Goal: Find specific page/section: Find specific page/section

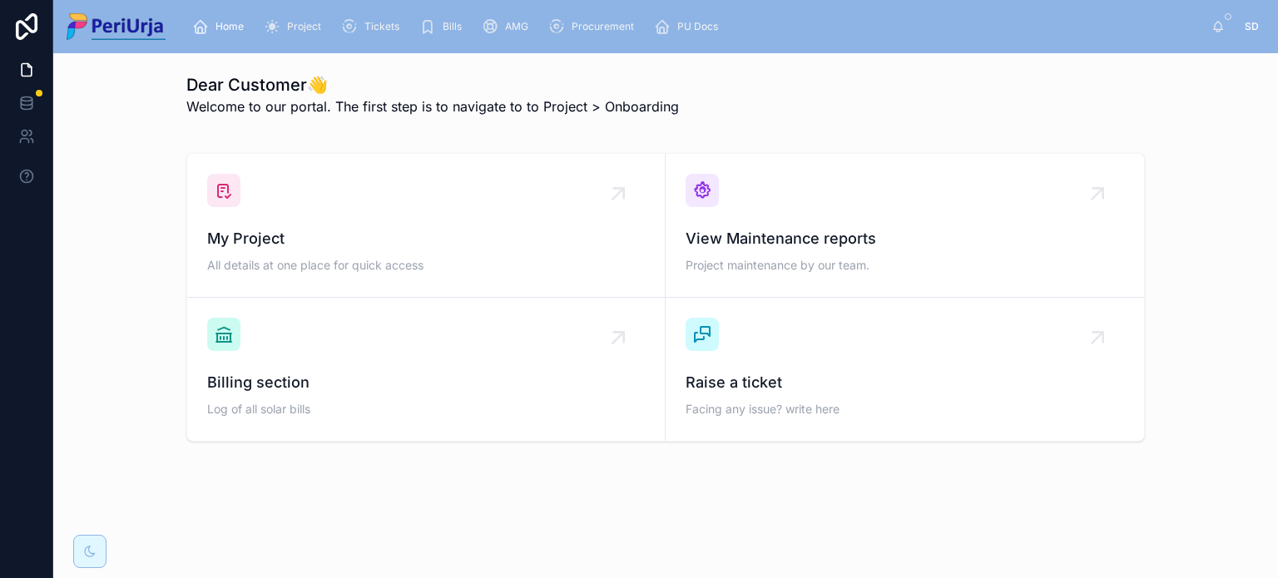
click at [296, 32] on span "Project" at bounding box center [304, 26] width 34 height 13
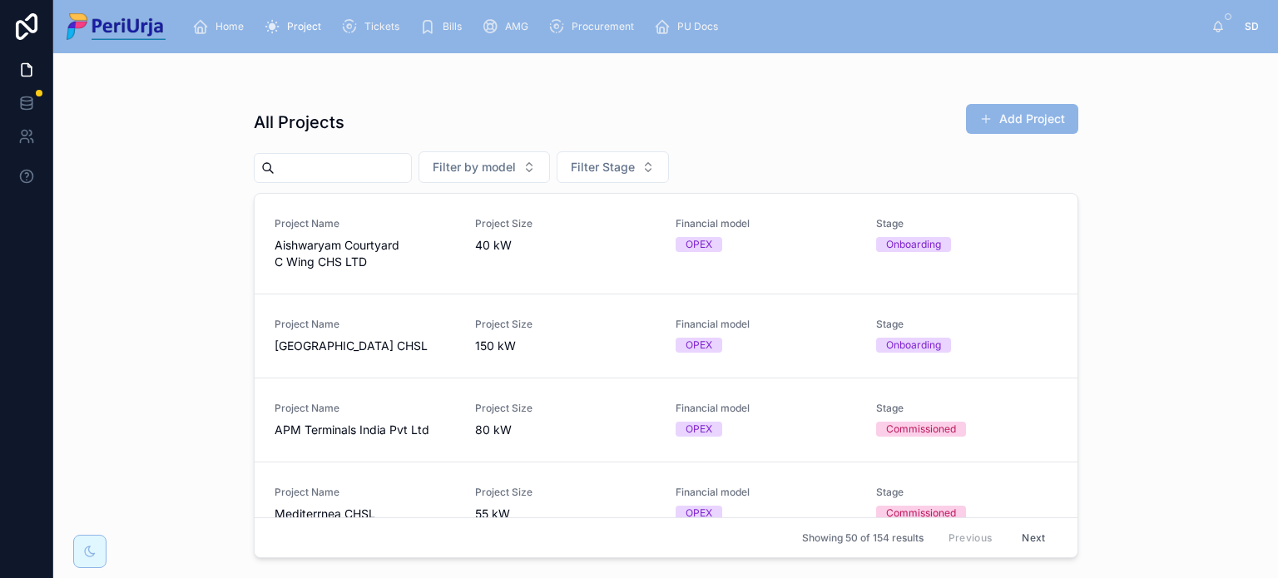
click at [354, 163] on input "text" at bounding box center [343, 167] width 136 height 23
paste input "**********"
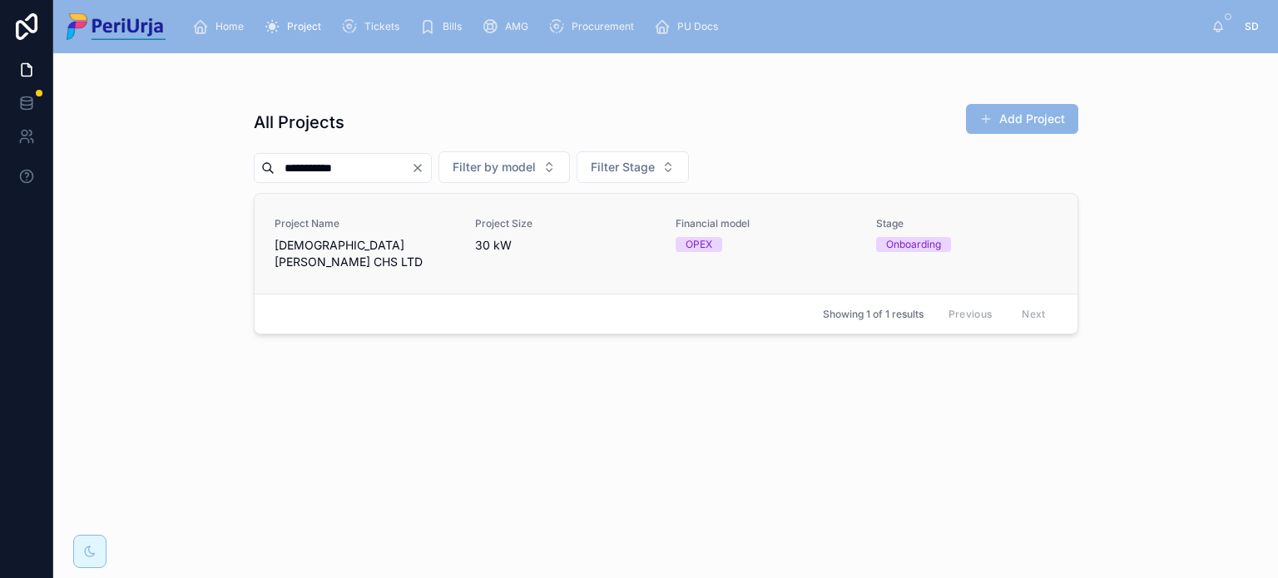
type input "**********"
click at [373, 245] on span "[DEMOGRAPHIC_DATA][PERSON_NAME] CHS LTD" at bounding box center [365, 253] width 181 height 33
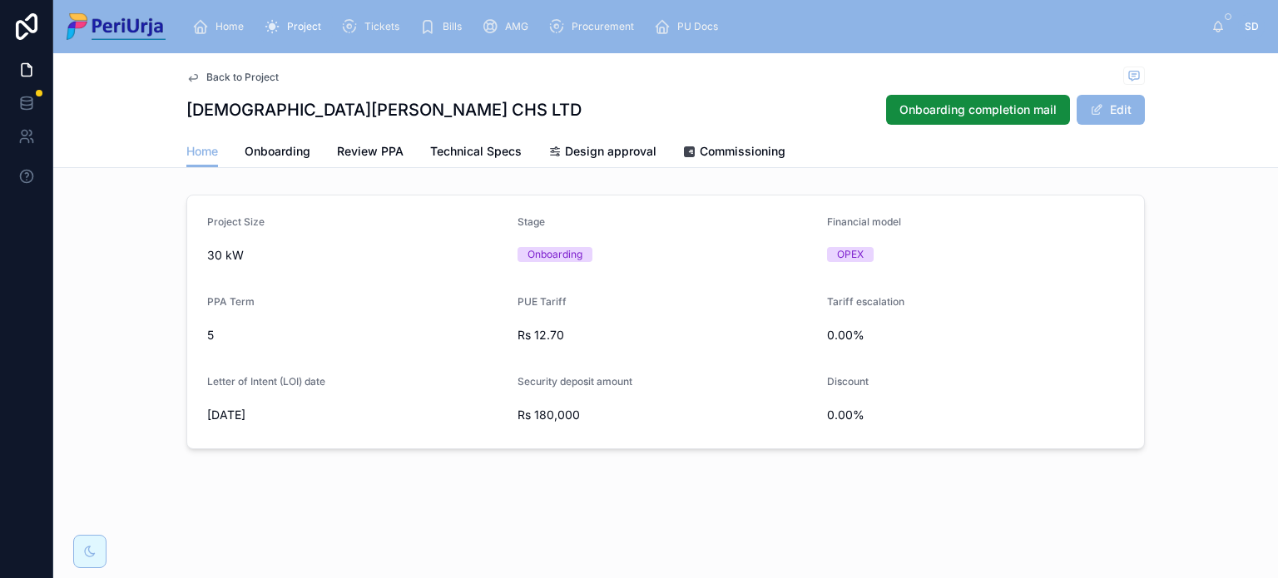
click at [310, 109] on h1 "[DEMOGRAPHIC_DATA][PERSON_NAME] CHS LTD" at bounding box center [383, 109] width 395 height 23
copy h1 "Ouranos"
click at [751, 139] on link "Commissioning" at bounding box center [734, 152] width 102 height 33
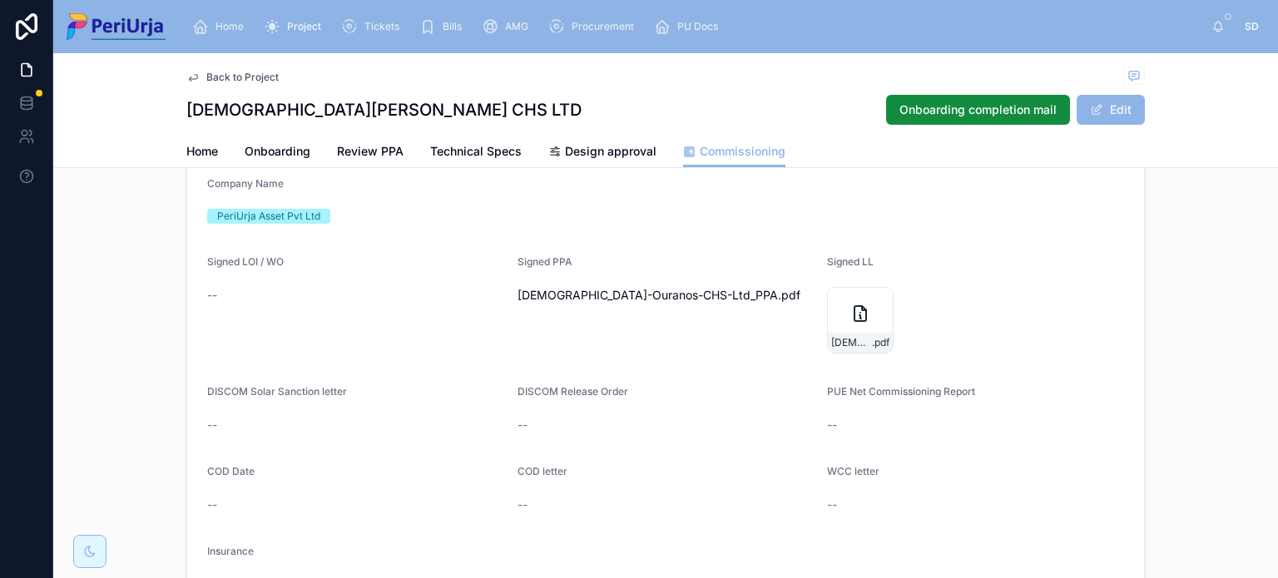
scroll to position [97, 0]
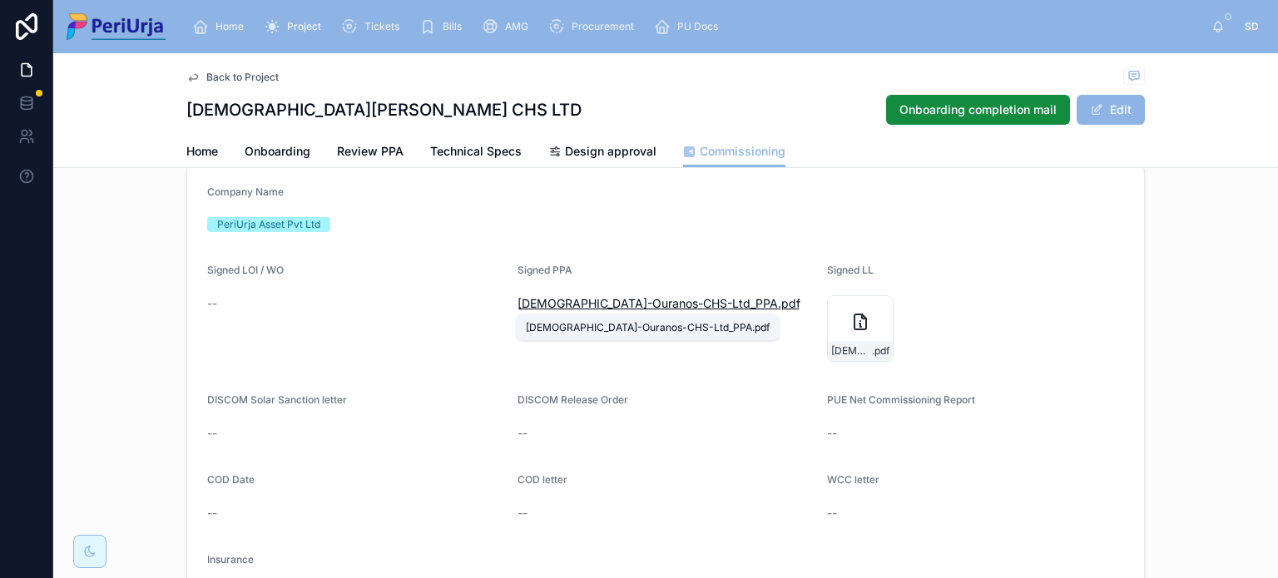
click at [617, 300] on span "[DEMOGRAPHIC_DATA]-Ouranos-CHS-Ltd_PPA" at bounding box center [647, 303] width 260 height 17
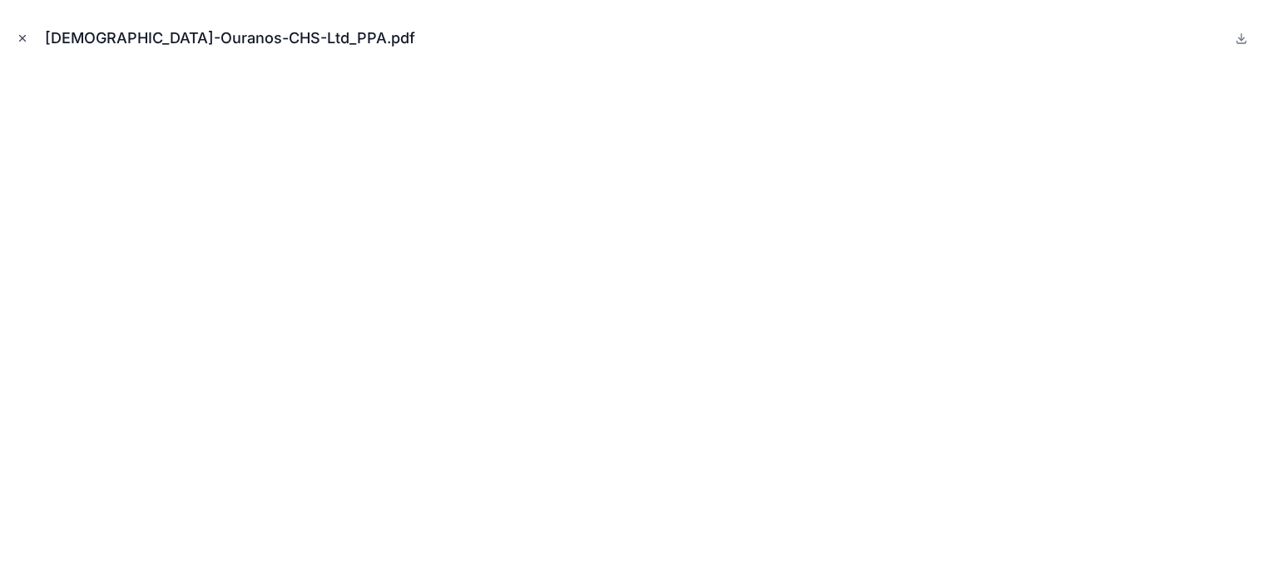
click at [18, 39] on icon "Close modal" at bounding box center [23, 38] width 12 height 12
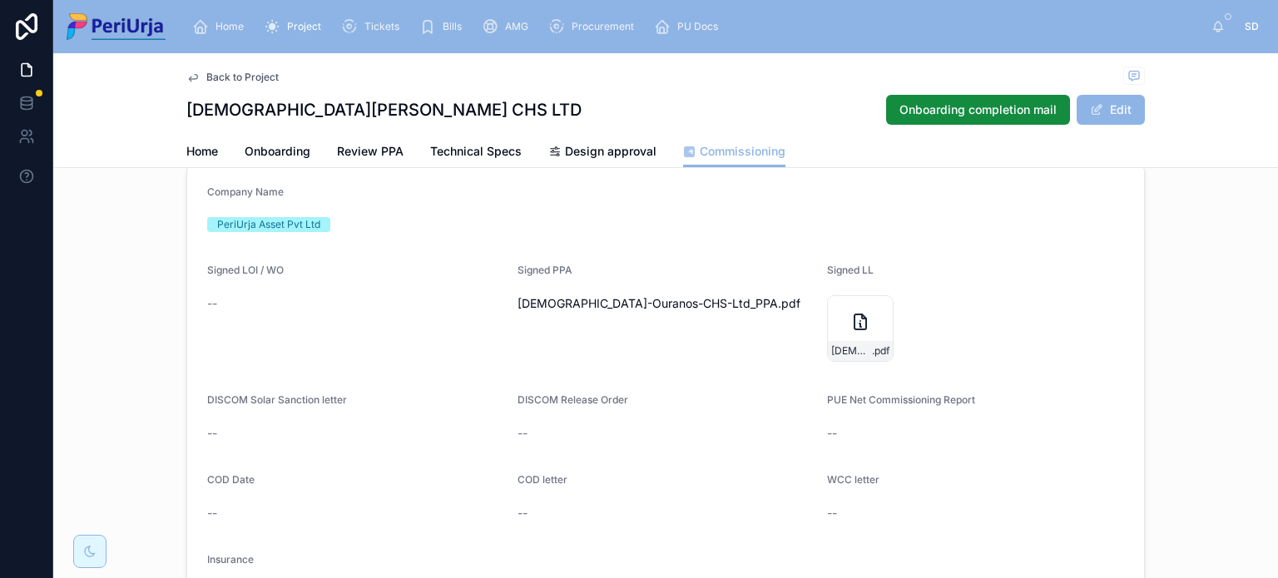
click at [309, 27] on span "Project" at bounding box center [304, 26] width 34 height 13
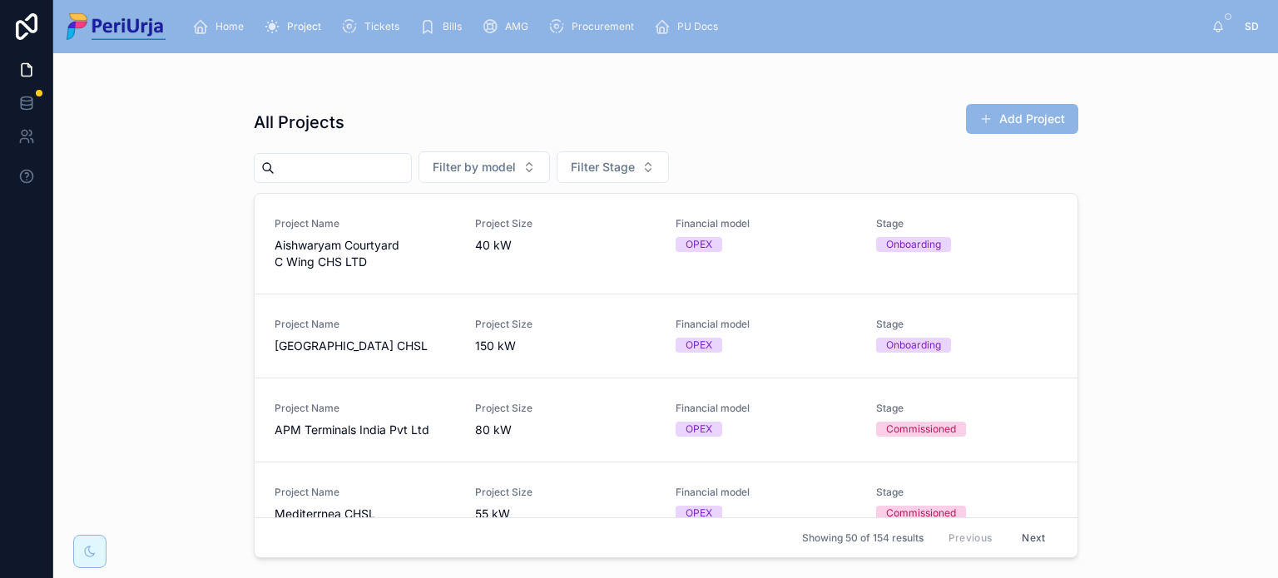
click at [383, 166] on input "text" at bounding box center [343, 167] width 136 height 23
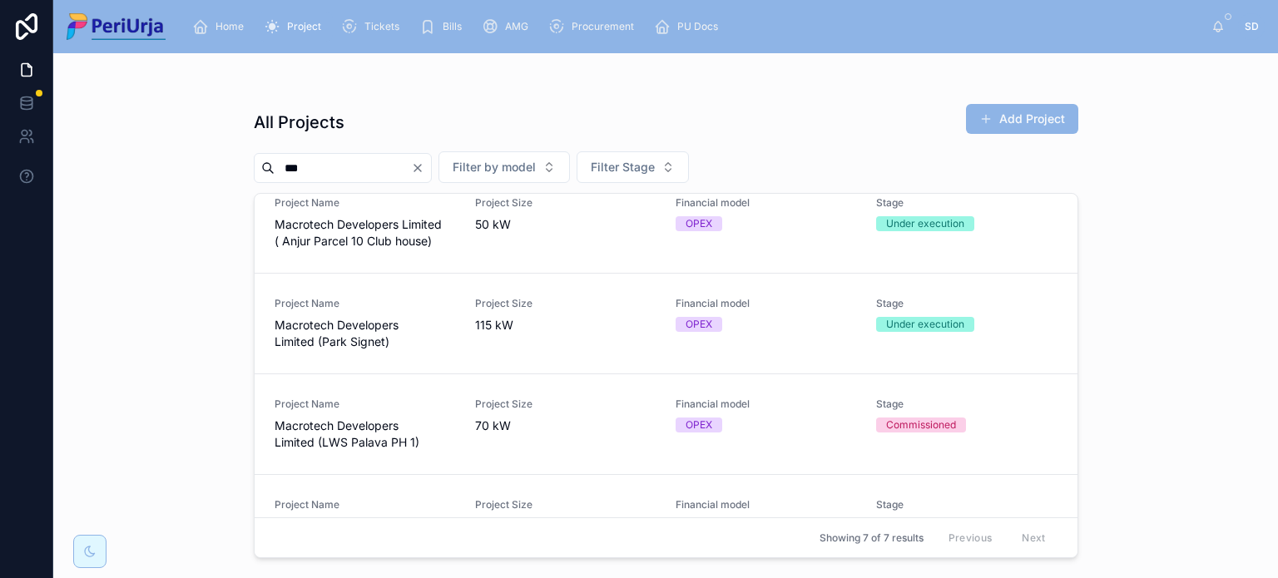
scroll to position [328, 0]
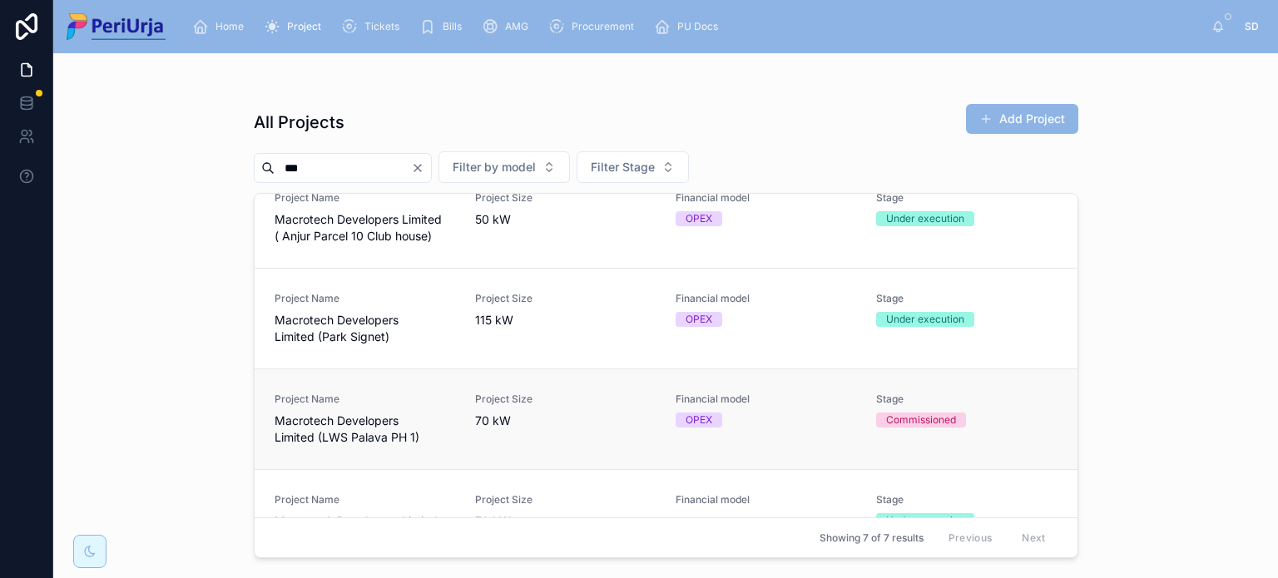
type input "***"
click at [323, 428] on span "Macrotech Developers Limited (LWS Palava PH 1)" at bounding box center [365, 429] width 181 height 33
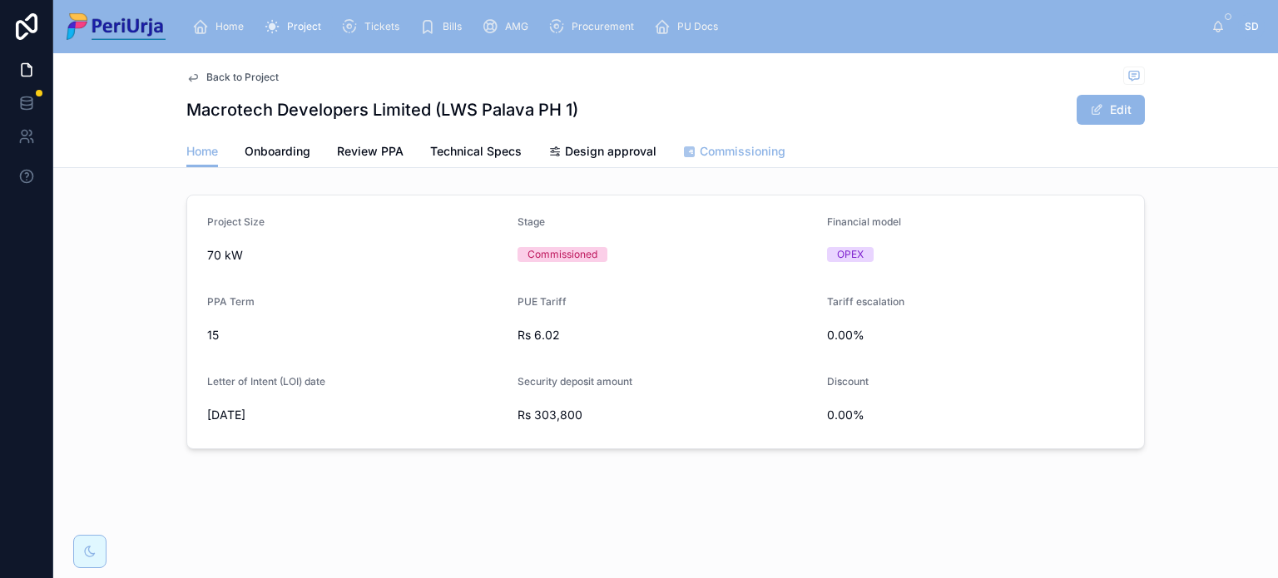
click at [711, 151] on span "Commissioning" at bounding box center [743, 151] width 86 height 17
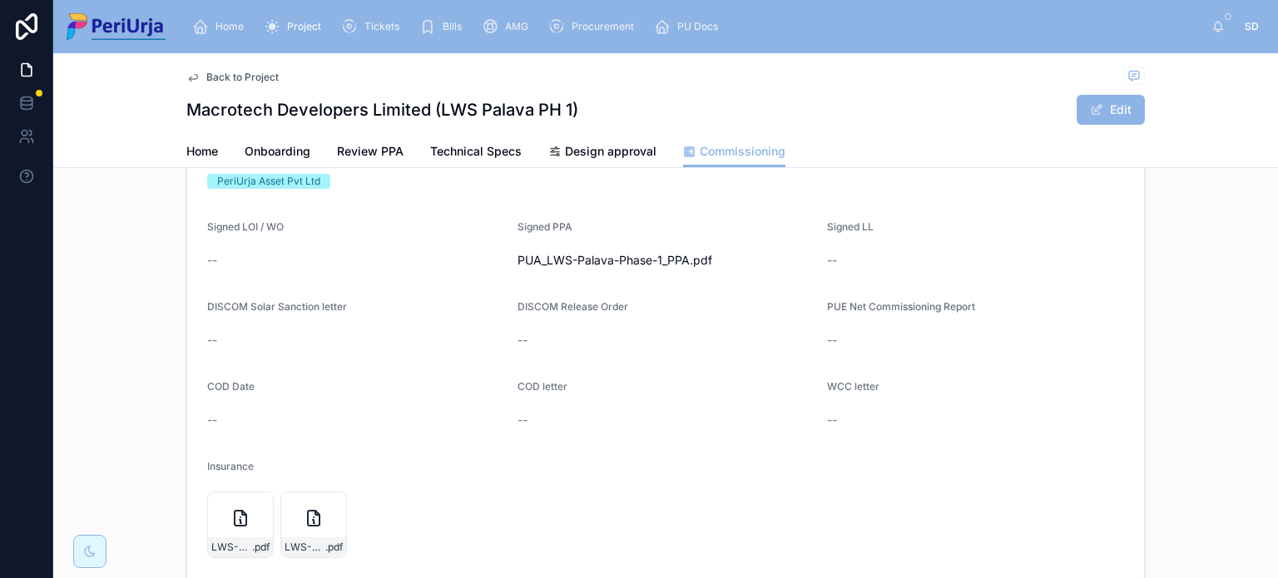
scroll to position [141, 0]
click at [559, 255] on span "PUA_LWS-Palava-Phase-1_PPA" at bounding box center [603, 258] width 172 height 17
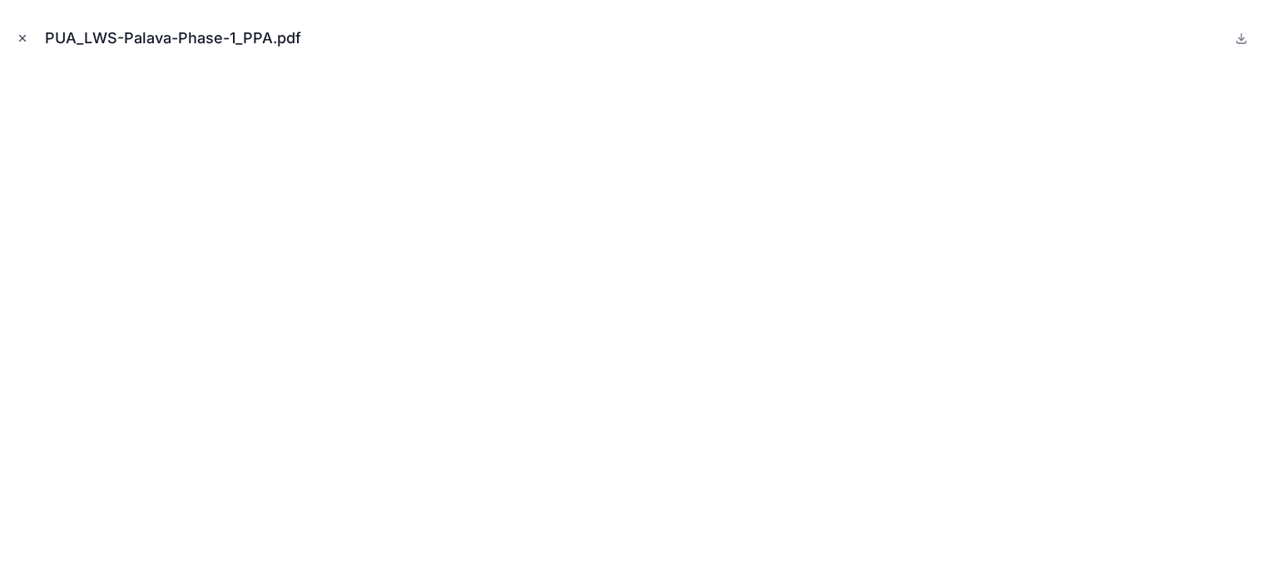
click at [22, 34] on icon "Close modal" at bounding box center [23, 38] width 12 height 12
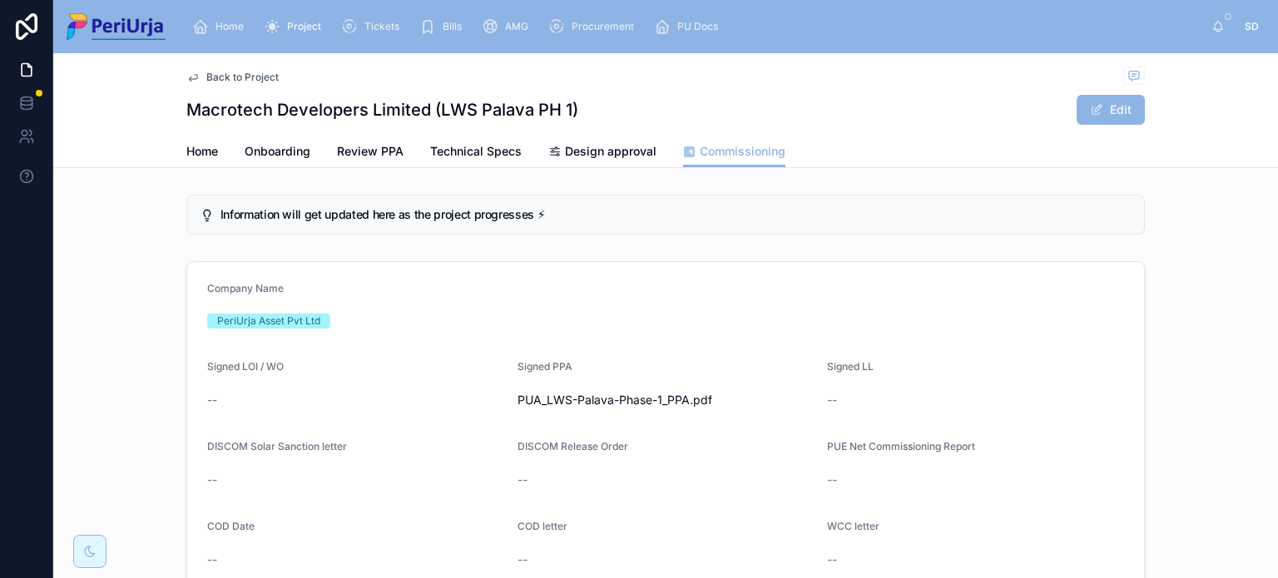
click at [291, 26] on span "Project" at bounding box center [304, 26] width 34 height 13
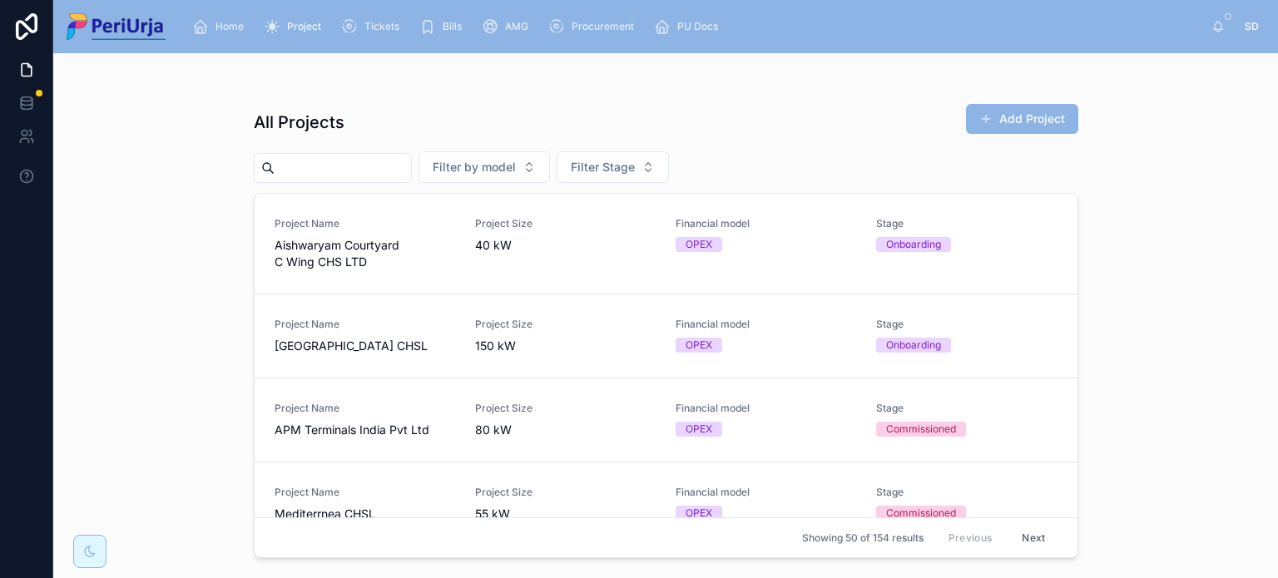
click at [408, 170] on input "text" at bounding box center [343, 167] width 136 height 23
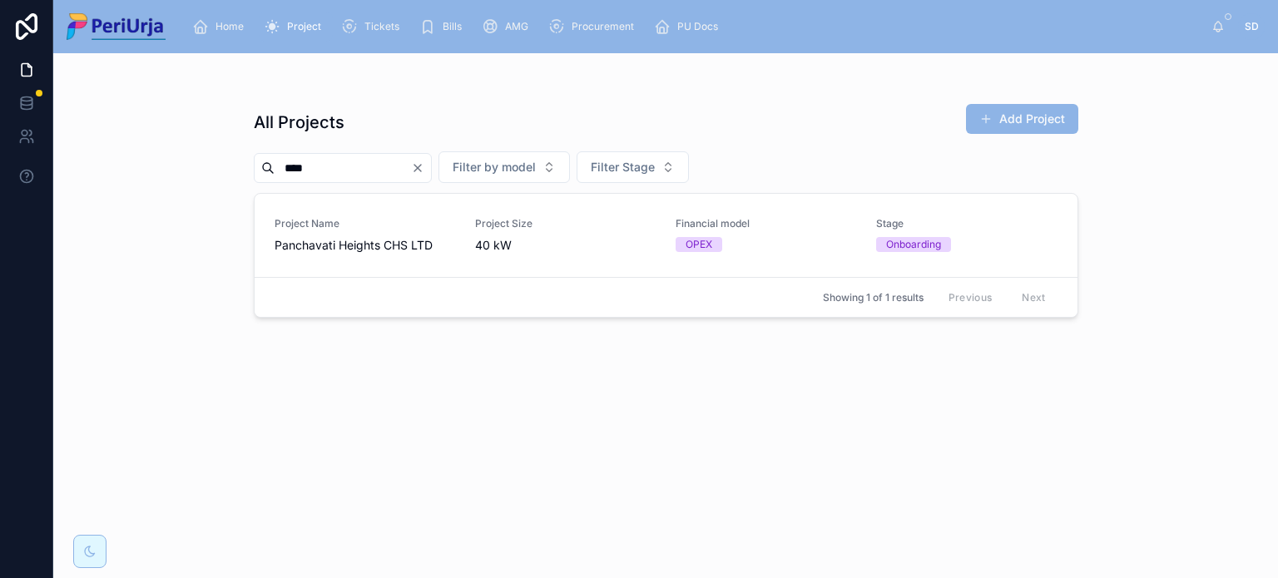
type input "****"
click at [353, 252] on span "Panchavati Heights CHS LTD" at bounding box center [365, 245] width 181 height 17
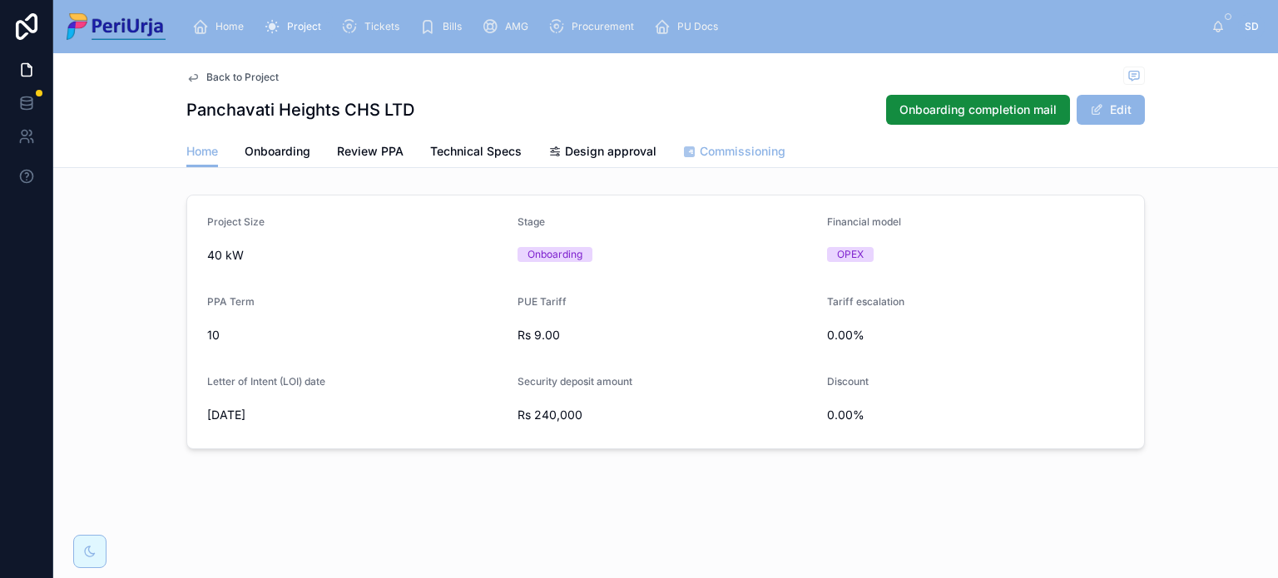
click at [729, 149] on span "Commissioning" at bounding box center [743, 151] width 86 height 17
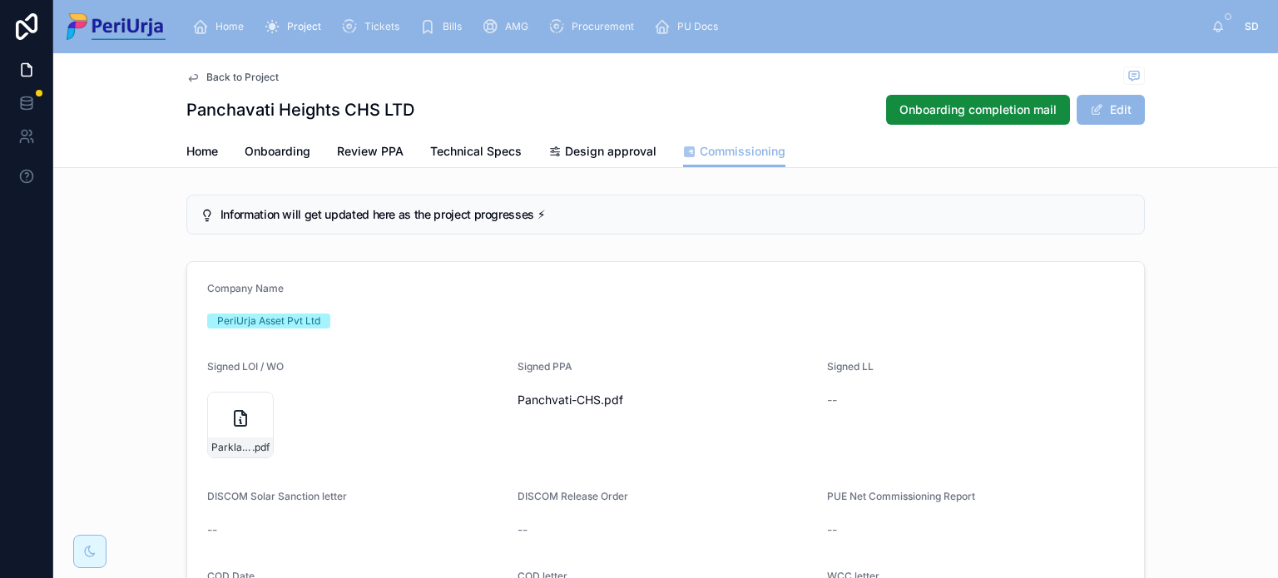
scroll to position [88, 0]
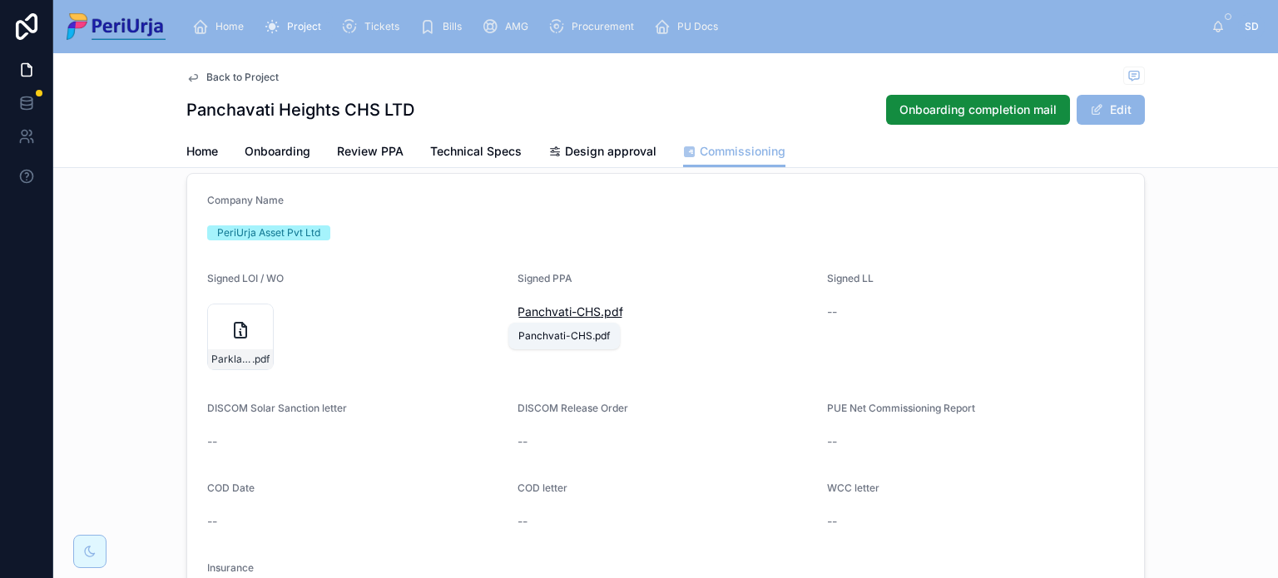
click at [602, 319] on span ".pdf" at bounding box center [612, 312] width 22 height 17
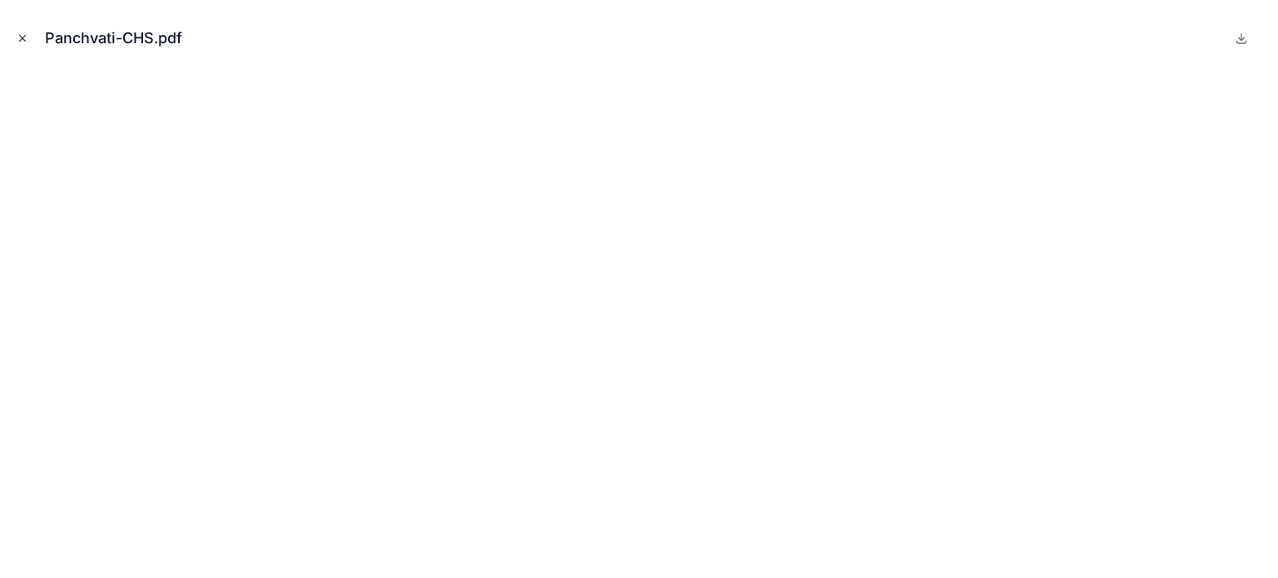
click at [20, 36] on icon "Close modal" at bounding box center [23, 39] width 6 height 6
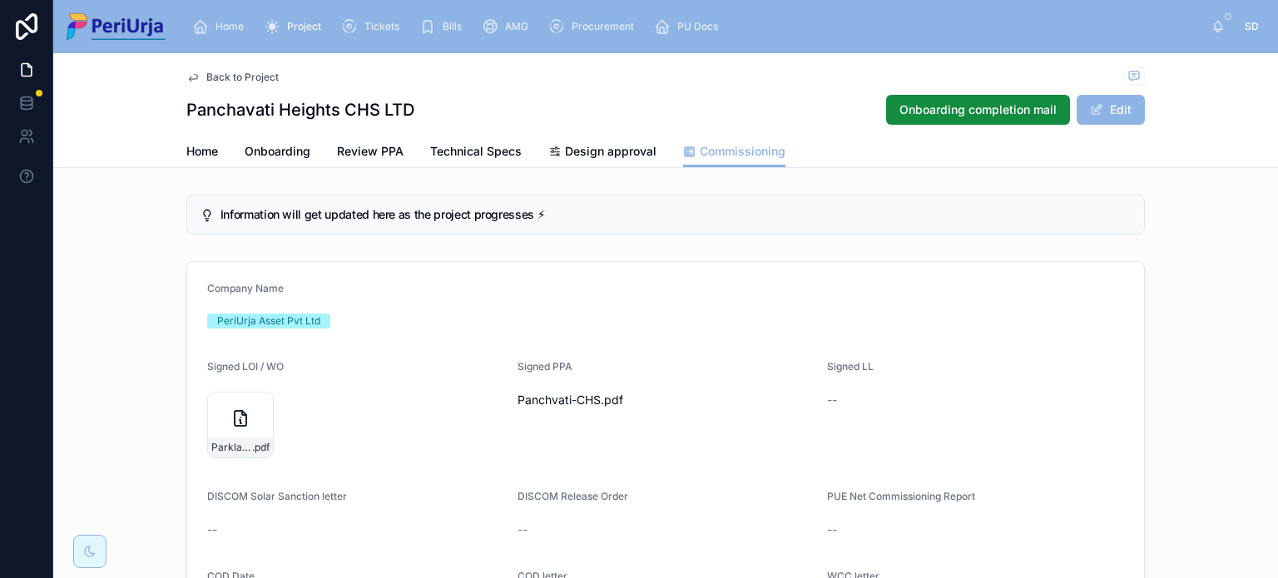
click at [299, 29] on span "Project" at bounding box center [304, 26] width 34 height 13
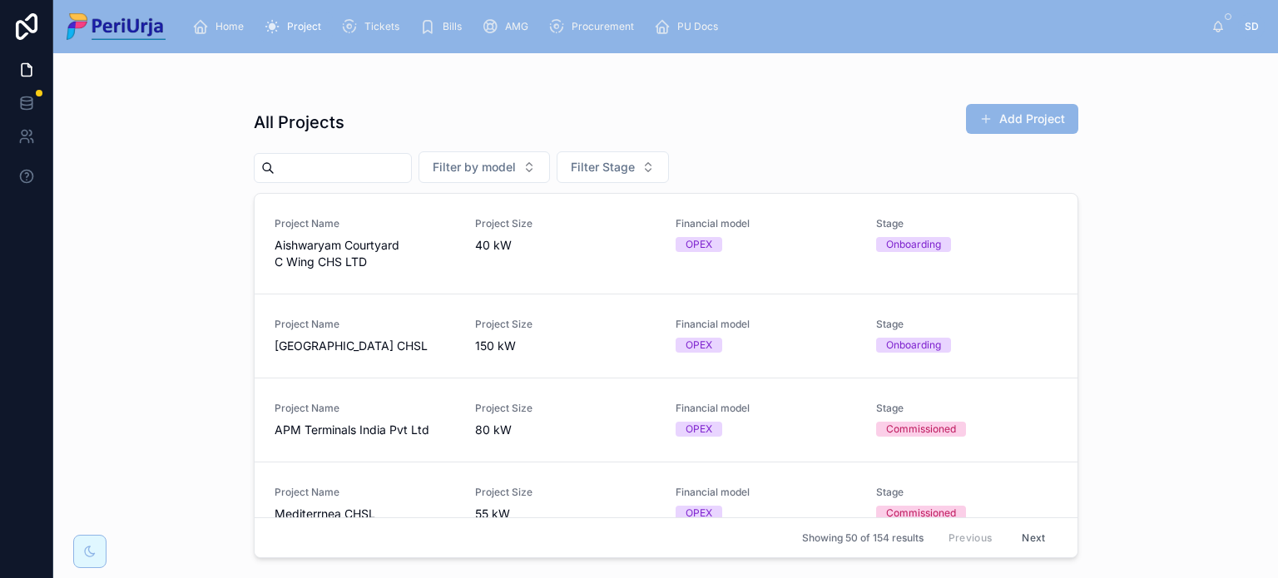
click at [319, 165] on input "text" at bounding box center [343, 167] width 136 height 23
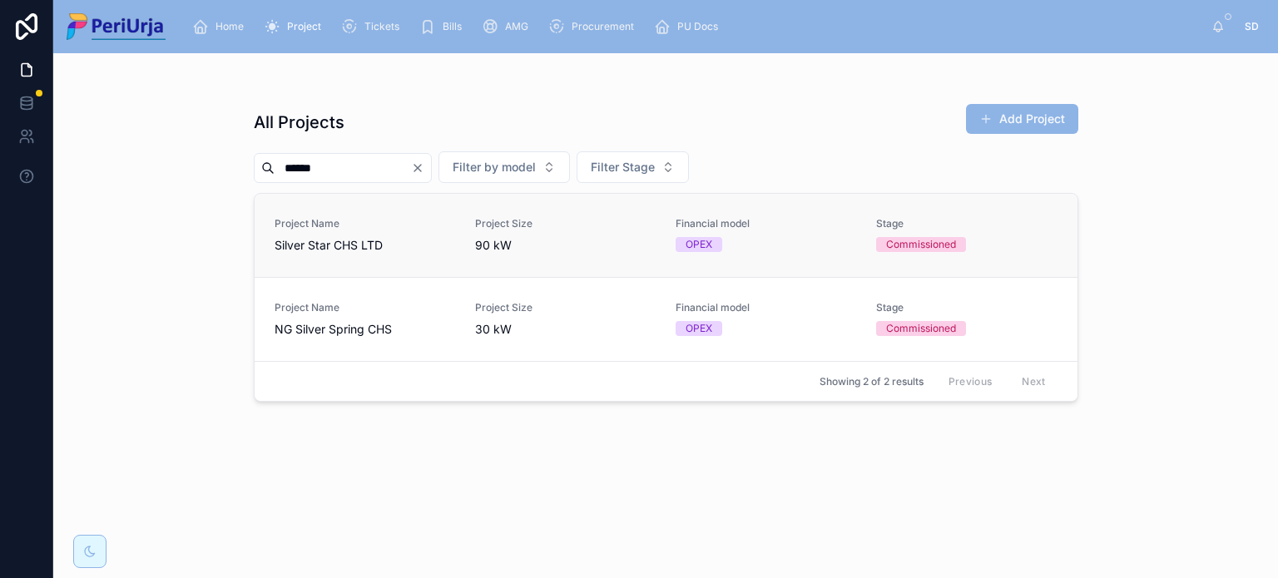
type input "******"
click at [339, 252] on span "Silver Star CHS LTD" at bounding box center [365, 245] width 181 height 17
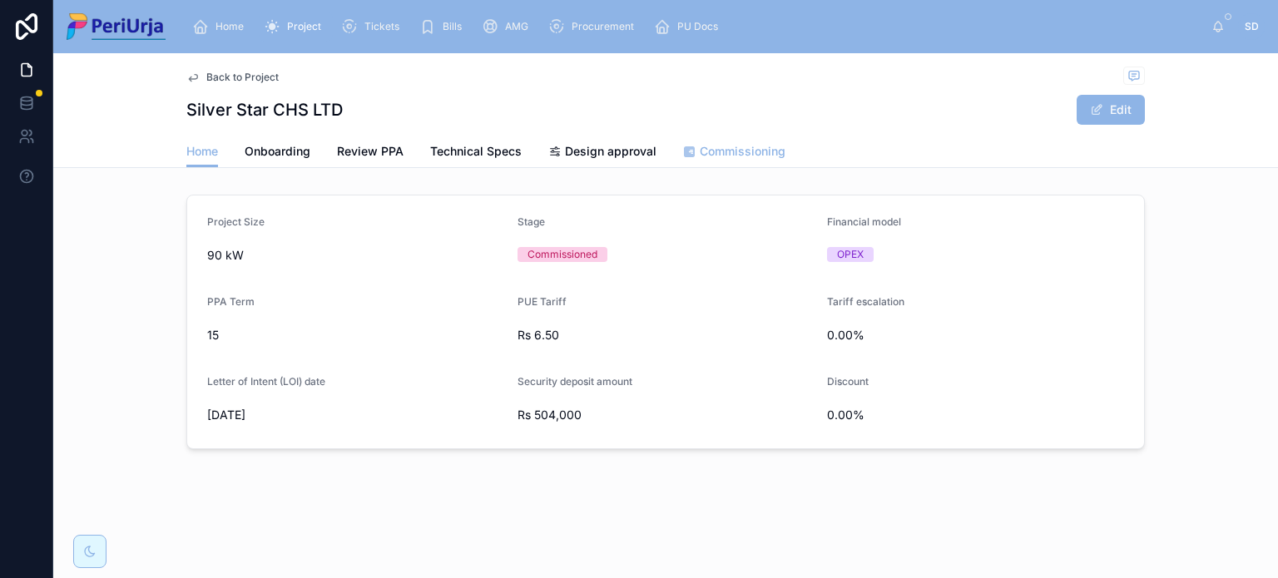
click at [739, 149] on span "Commissioning" at bounding box center [743, 151] width 86 height 17
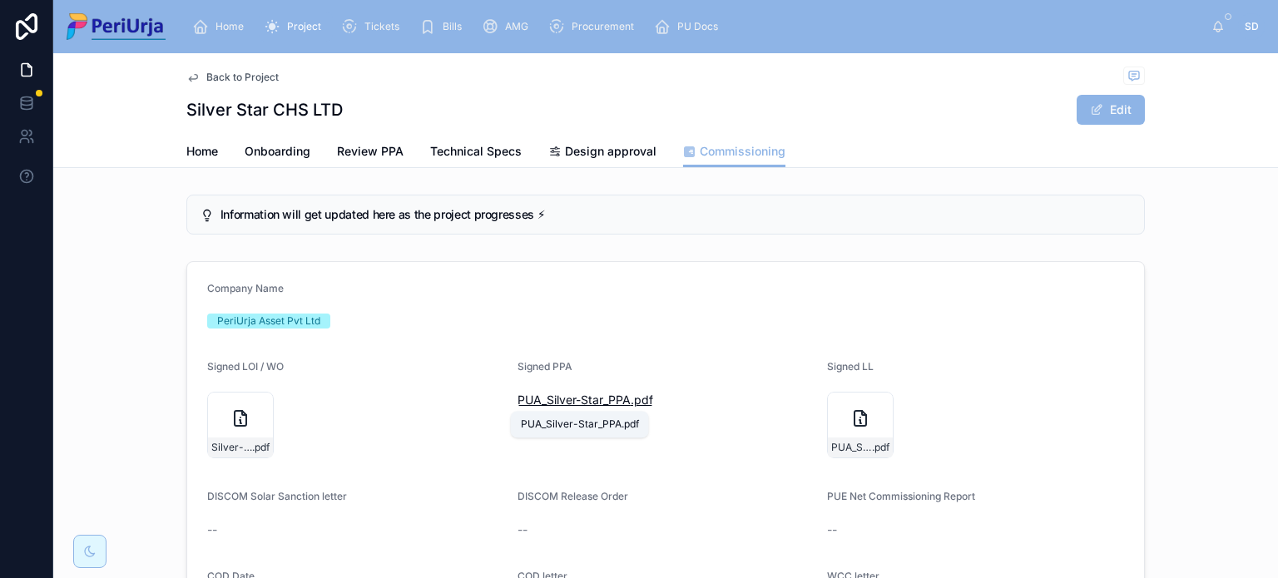
click at [593, 403] on span "PUA_Silver-Star_PPA" at bounding box center [573, 400] width 113 height 17
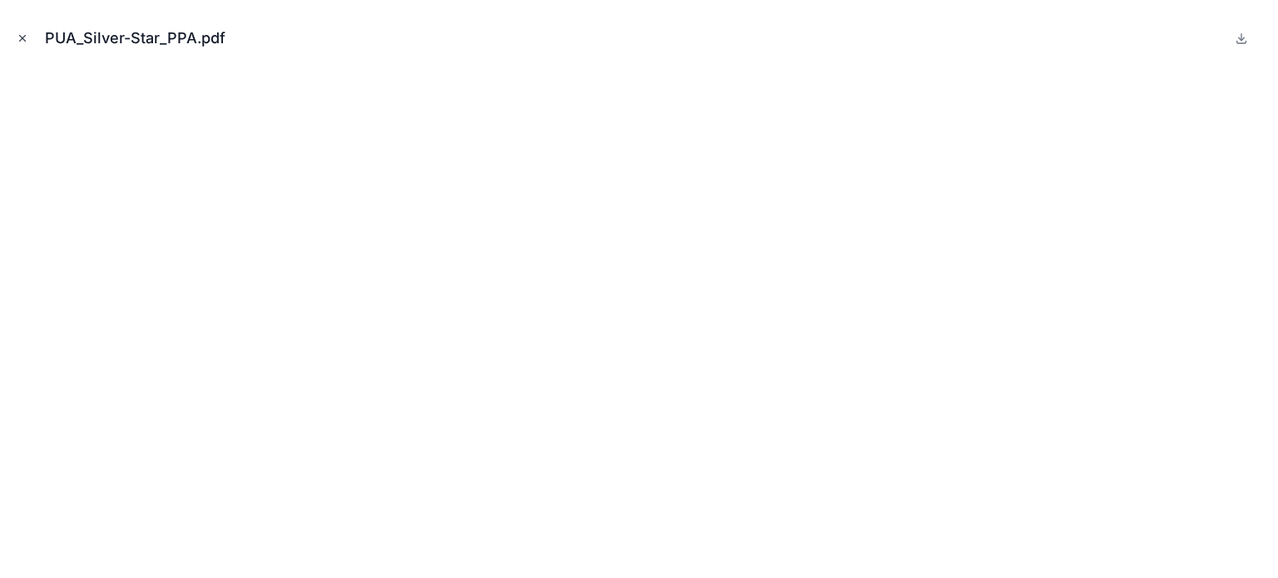
click at [22, 36] on icon "Close modal" at bounding box center [23, 38] width 12 height 12
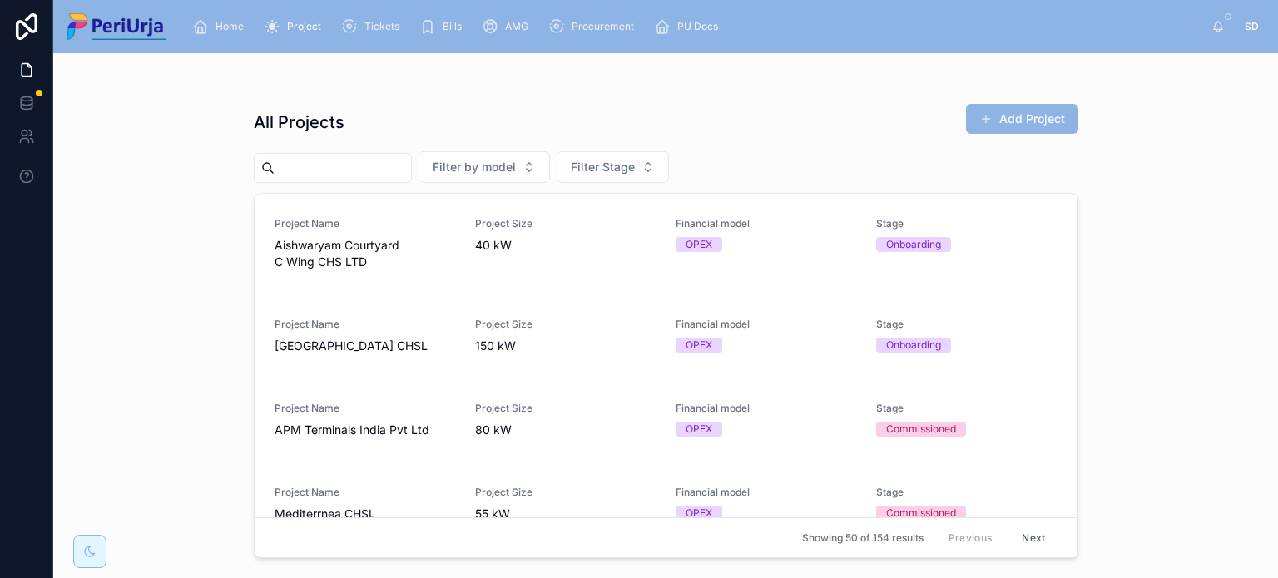
click at [327, 164] on input "text" at bounding box center [343, 167] width 136 height 23
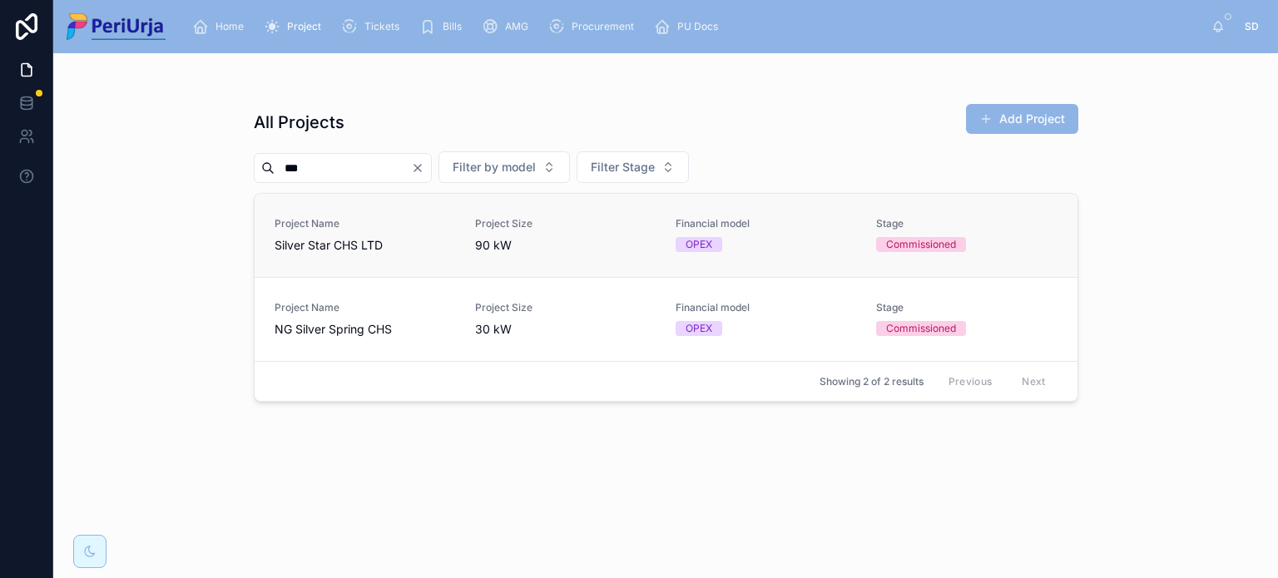
type input "***"
click at [324, 239] on span "Silver Star CHS LTD" at bounding box center [365, 245] width 181 height 17
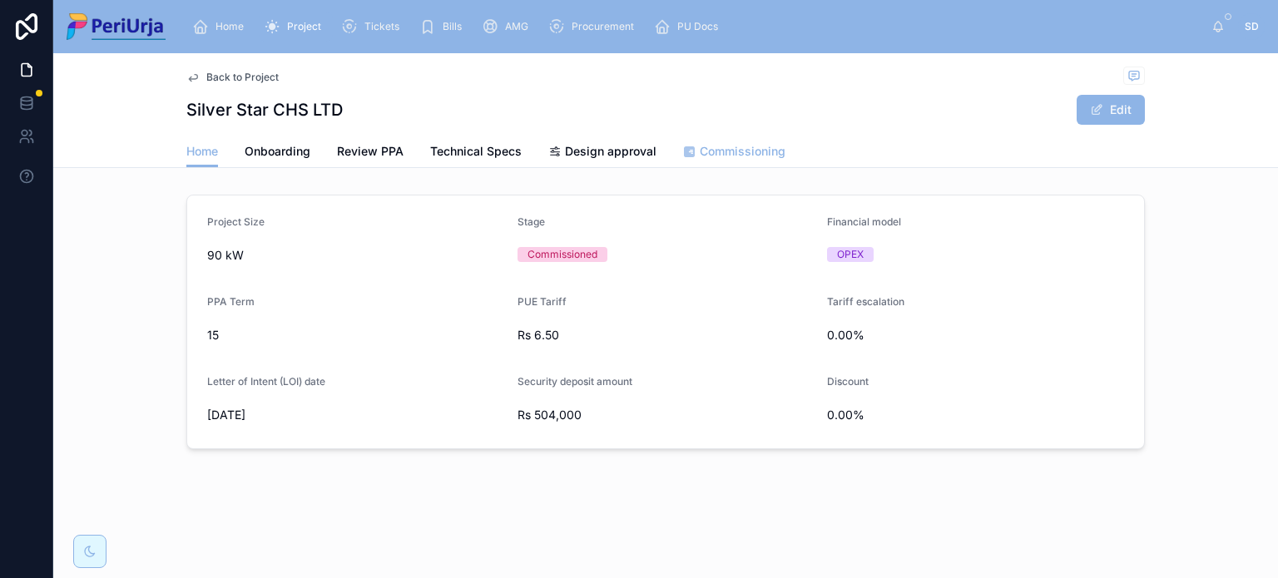
click at [716, 142] on link "Commissioning" at bounding box center [734, 152] width 102 height 33
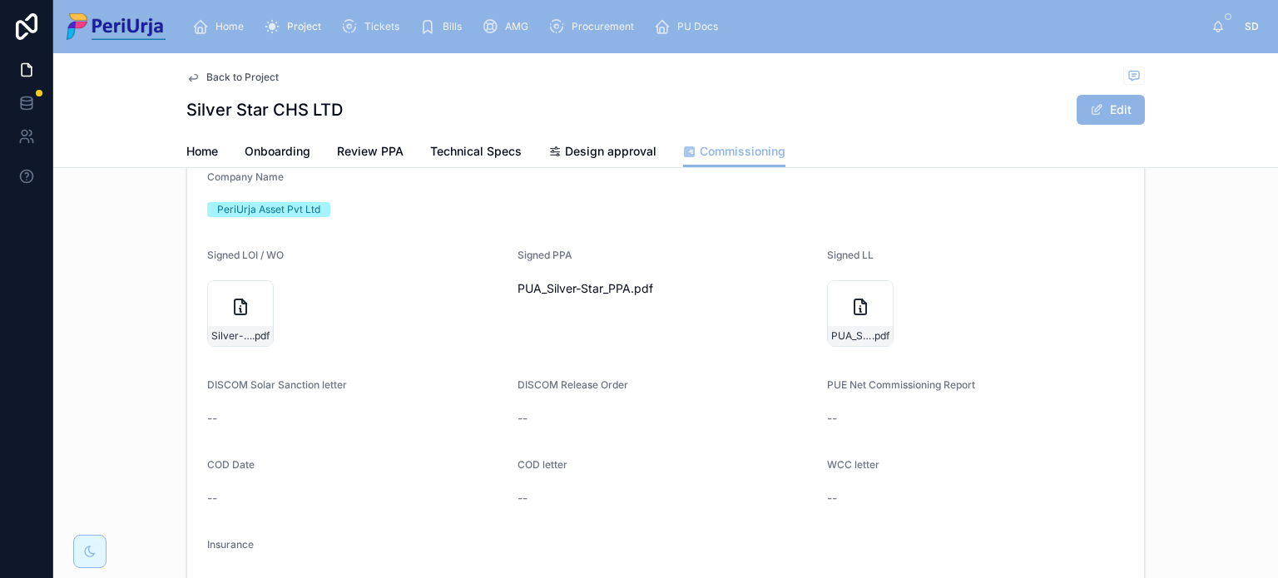
scroll to position [110, 0]
